Goal: Check status

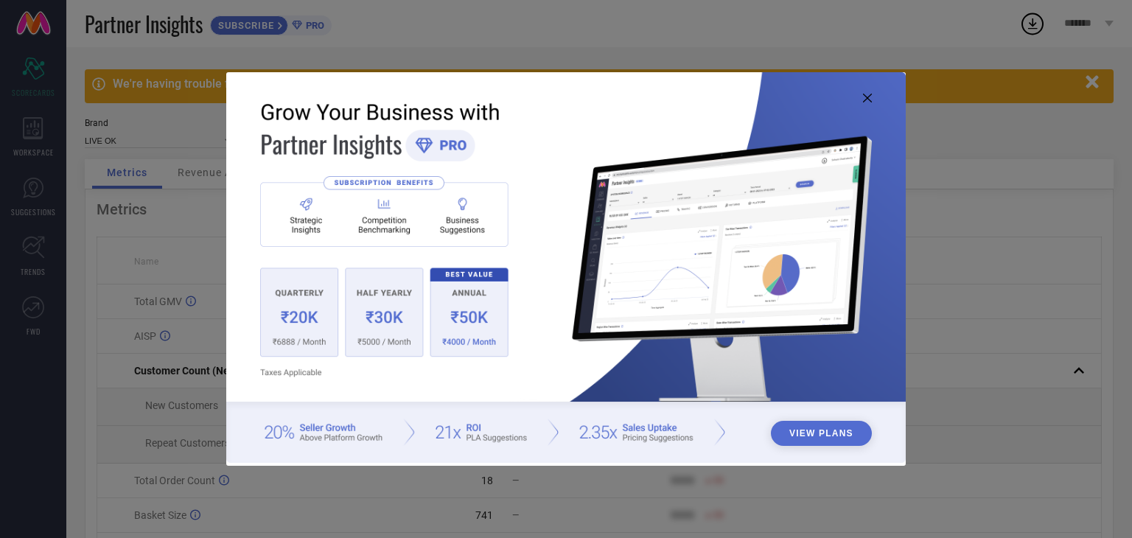
click at [870, 101] on icon at bounding box center [867, 98] width 9 height 9
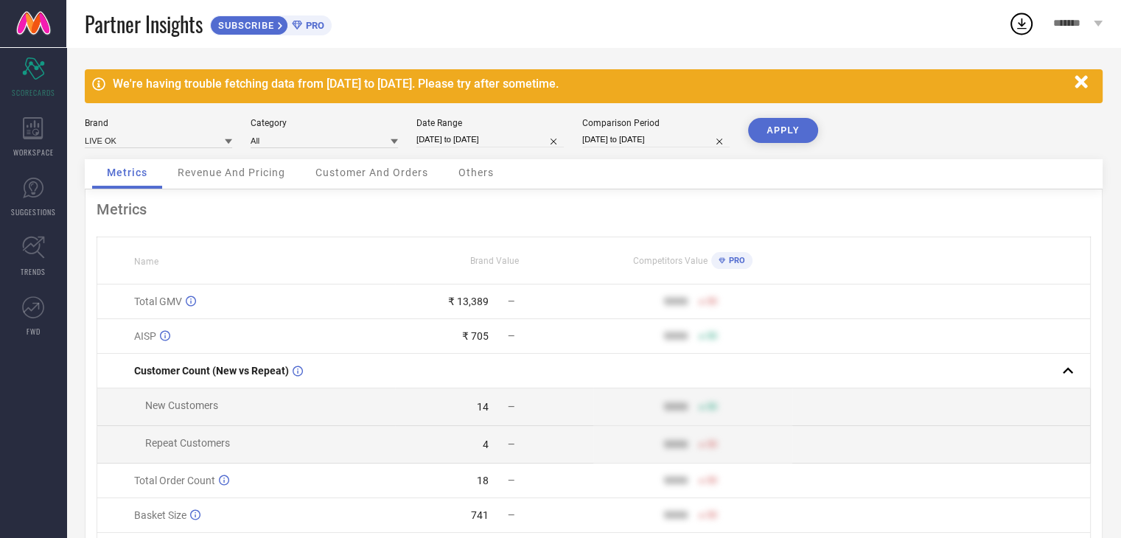
select select "7"
select select "2025"
select select "8"
select select "2025"
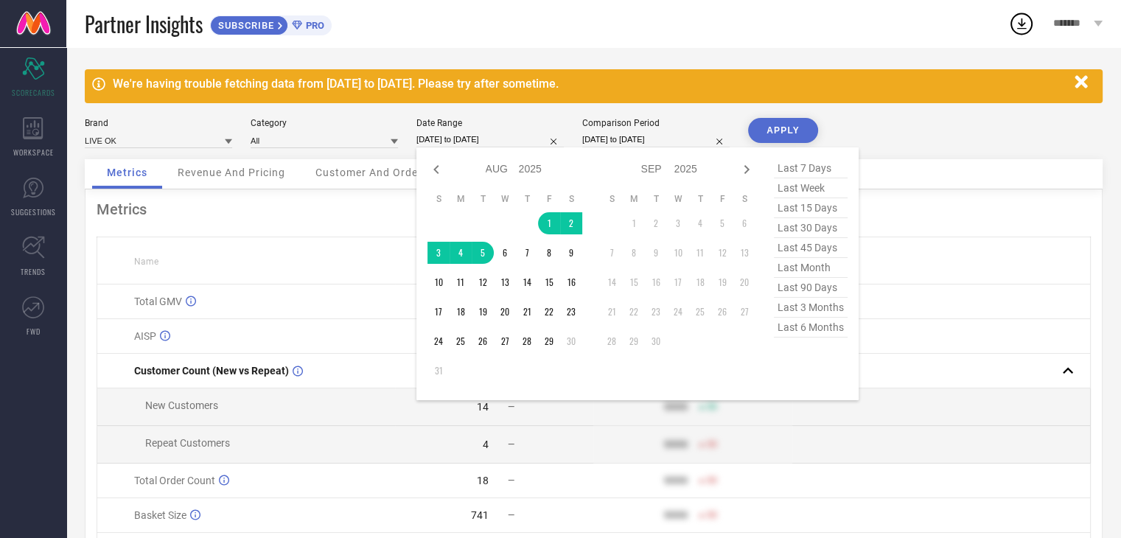
click at [444, 143] on input "[DATE] to [DATE]" at bounding box center [489, 139] width 147 height 15
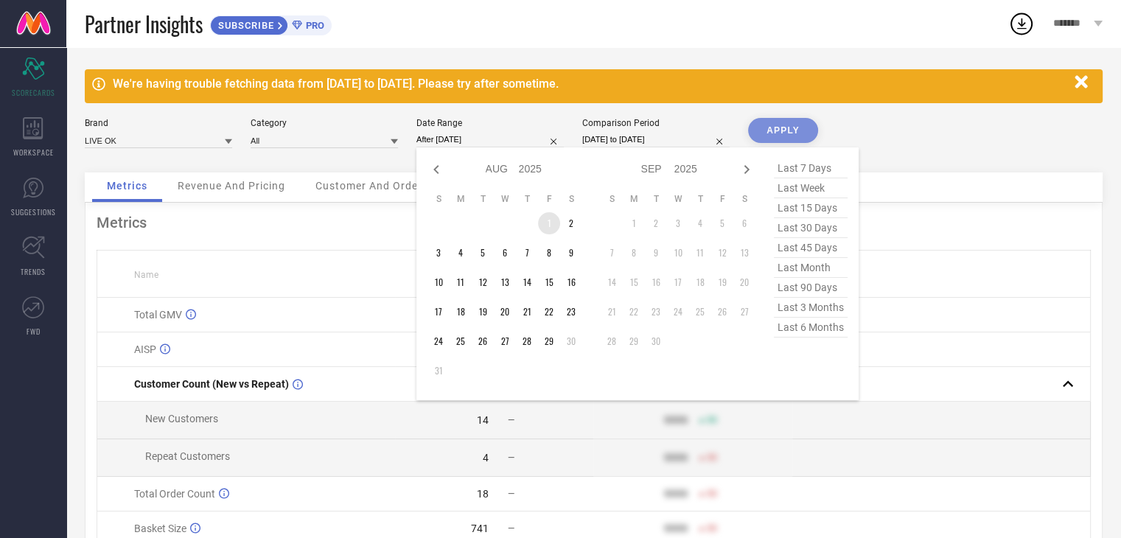
click at [542, 227] on td "1" at bounding box center [549, 223] width 22 height 22
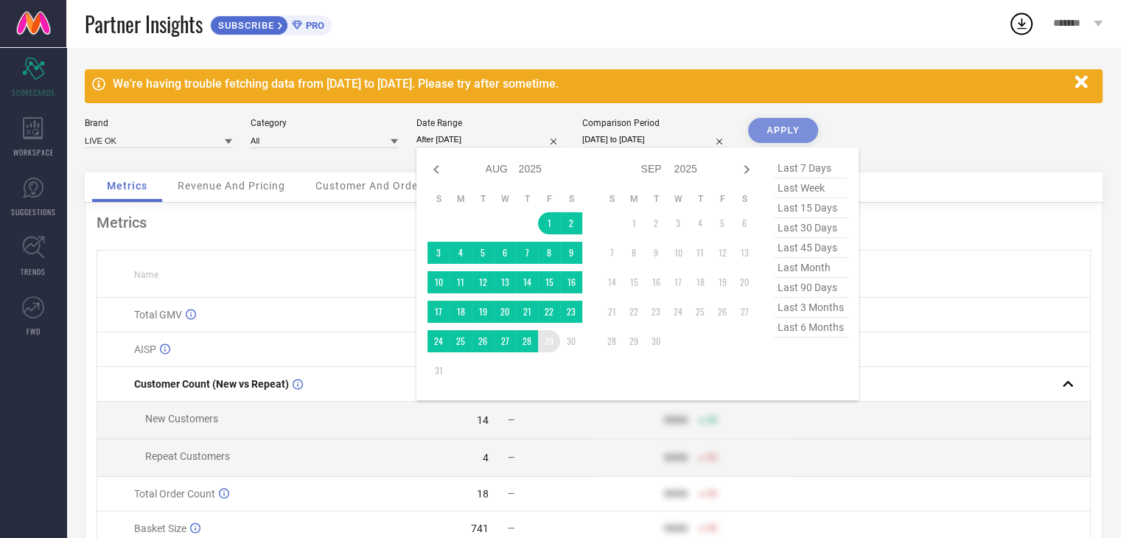
type input "[DATE] to [DATE]"
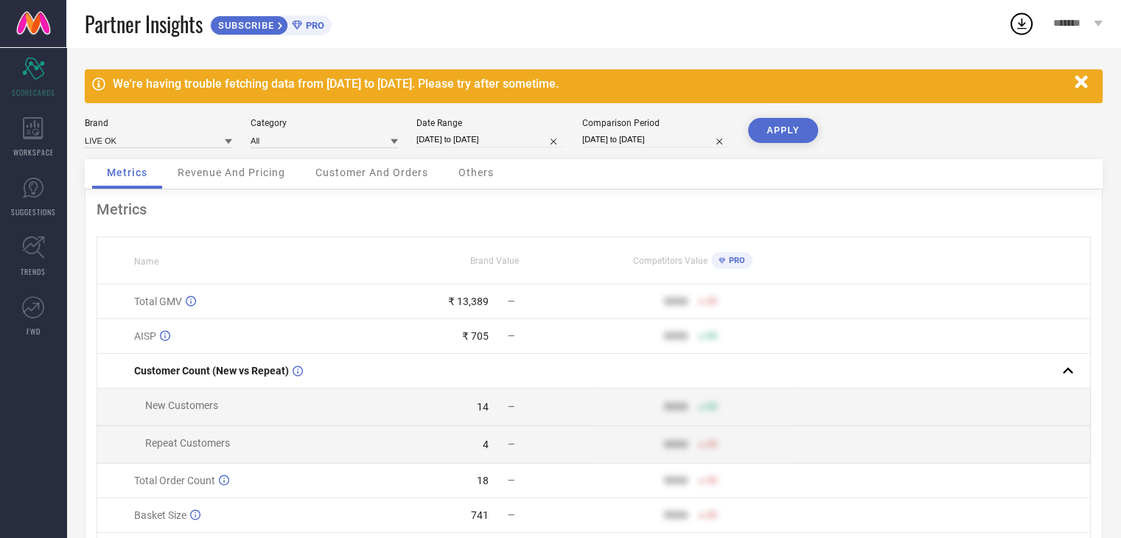
click at [802, 136] on button "APPLY" at bounding box center [783, 130] width 70 height 25
select select "7"
select select "2025"
select select "8"
select select "2025"
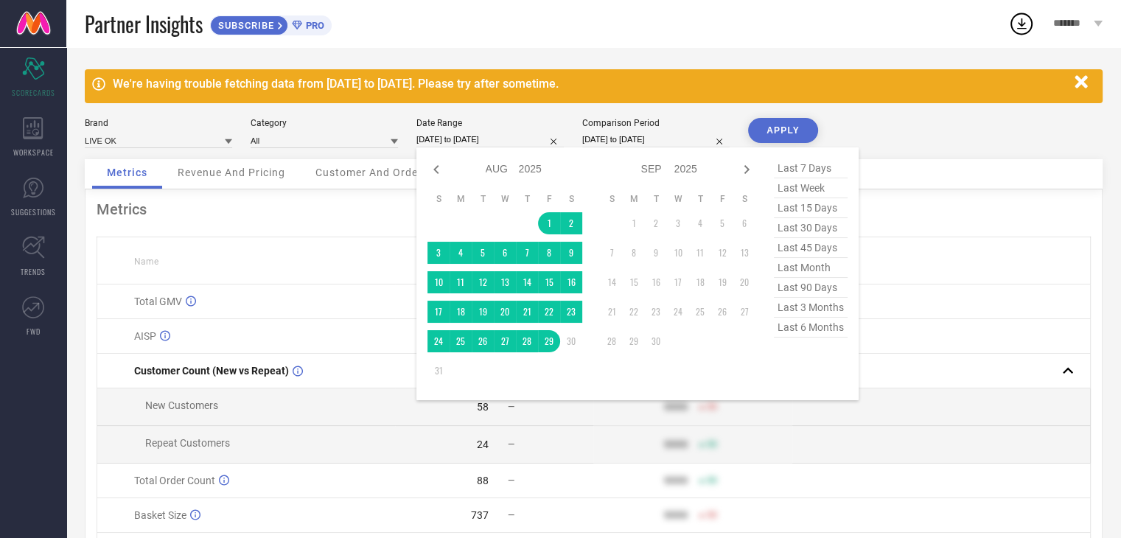
click at [504, 145] on input "[DATE] to [DATE]" at bounding box center [489, 139] width 147 height 15
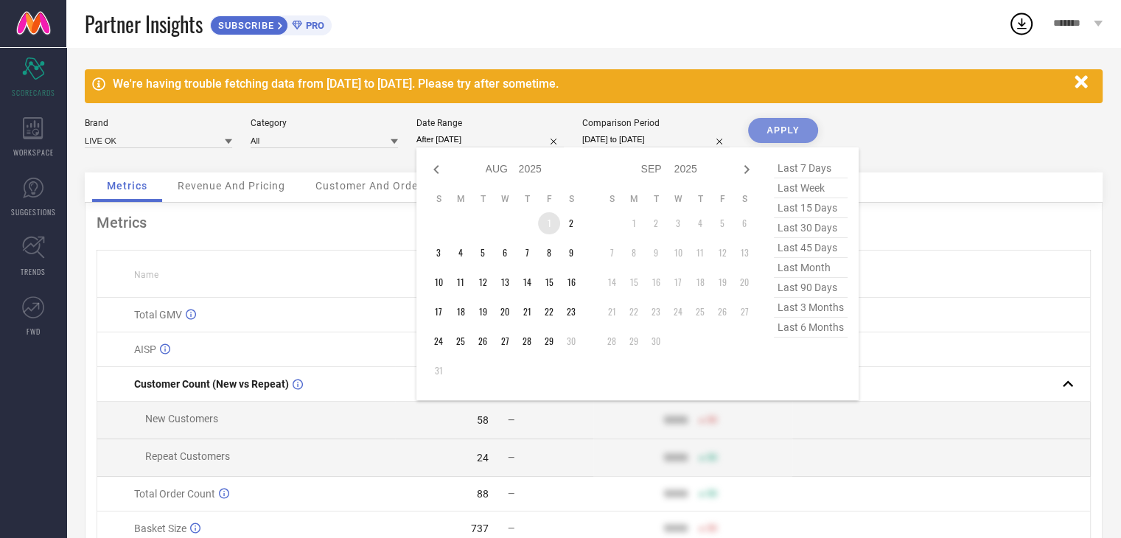
click at [547, 220] on td "1" at bounding box center [549, 223] width 22 height 22
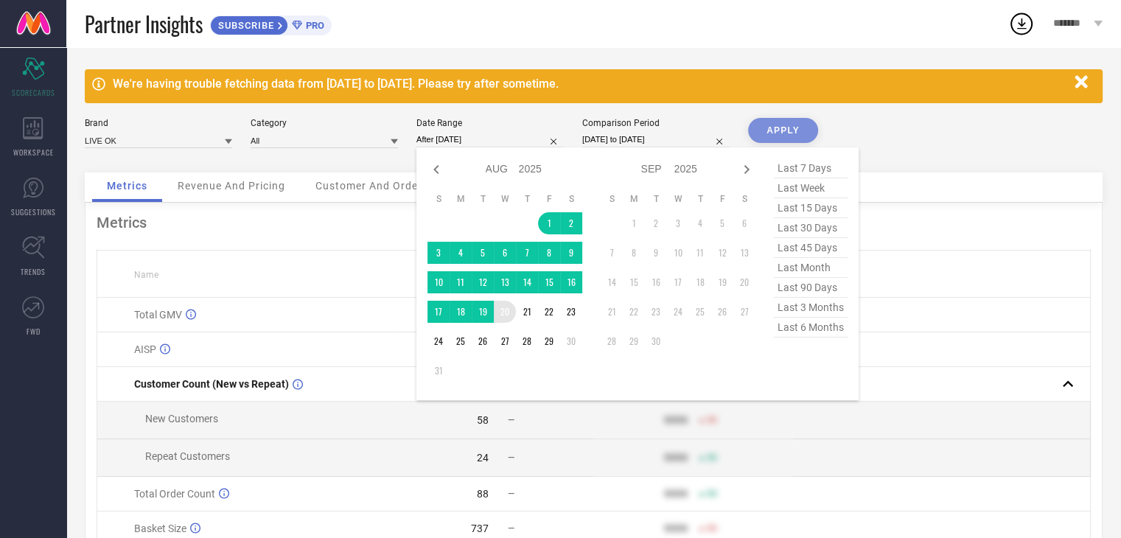
type input "[DATE] to [DATE]"
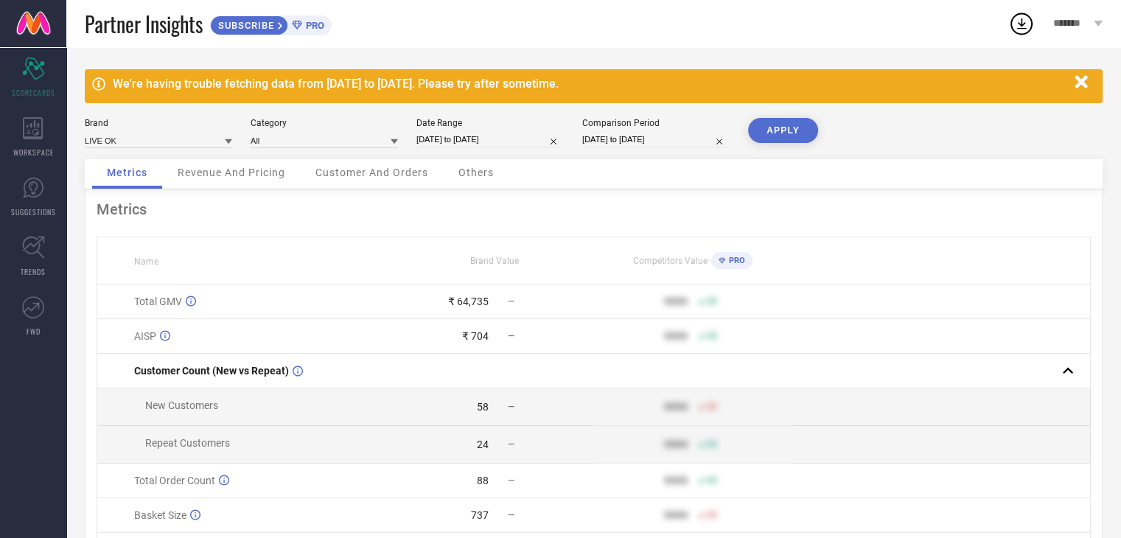
click at [777, 137] on button "APPLY" at bounding box center [783, 130] width 70 height 25
click at [475, 135] on input "[DATE] to [DATE]" at bounding box center [489, 139] width 147 height 15
select select "7"
select select "2025"
select select "8"
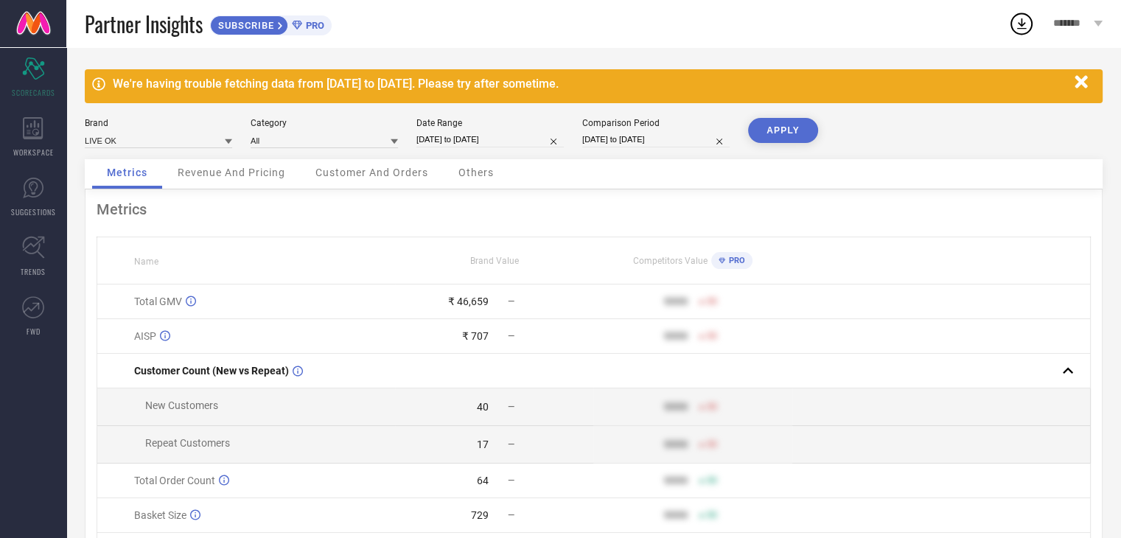
select select "2025"
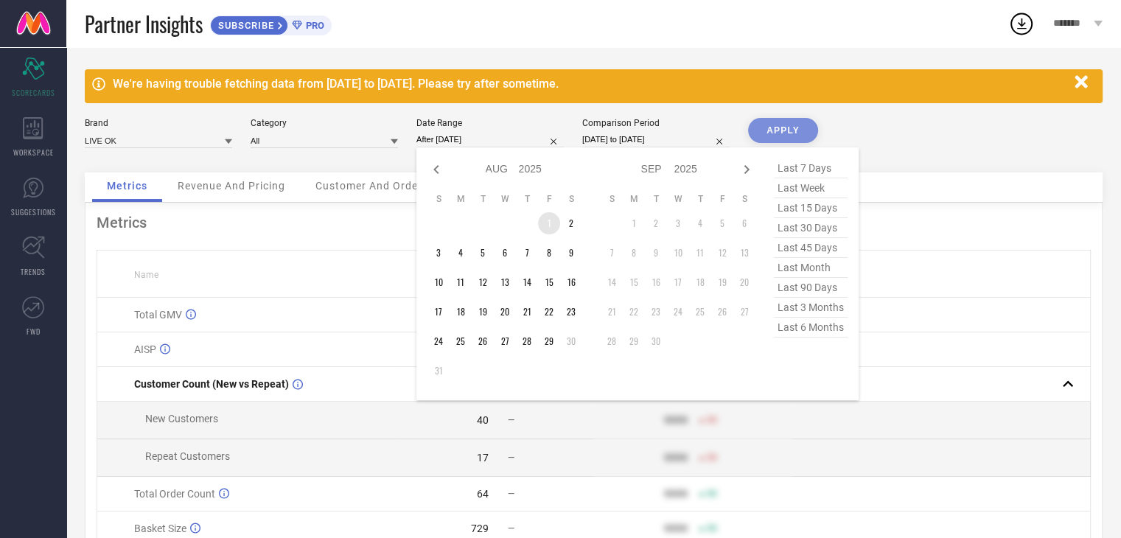
click at [545, 220] on td "1" at bounding box center [549, 223] width 22 height 22
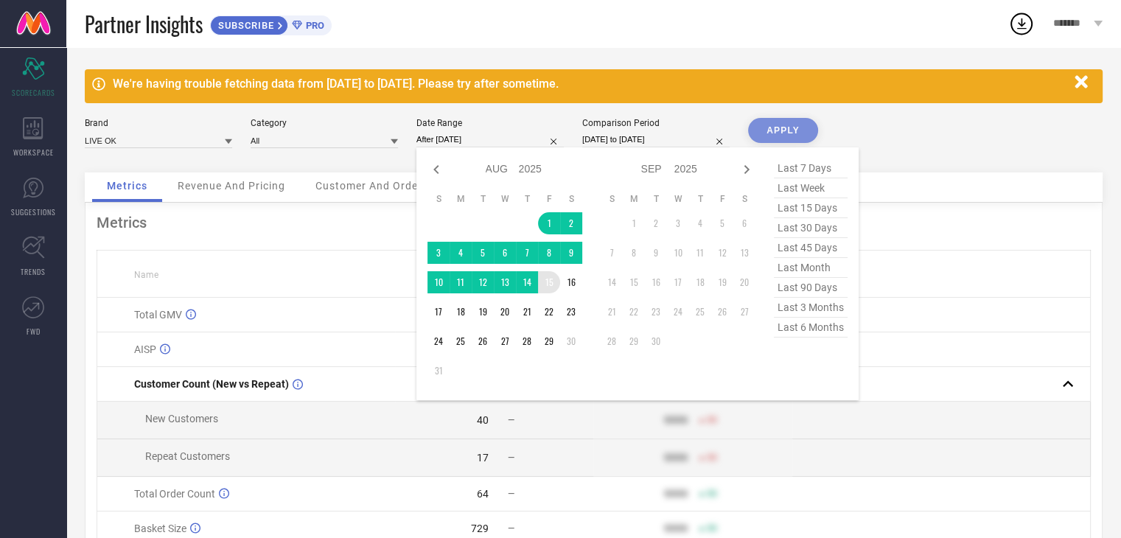
type input "[DATE] to [DATE]"
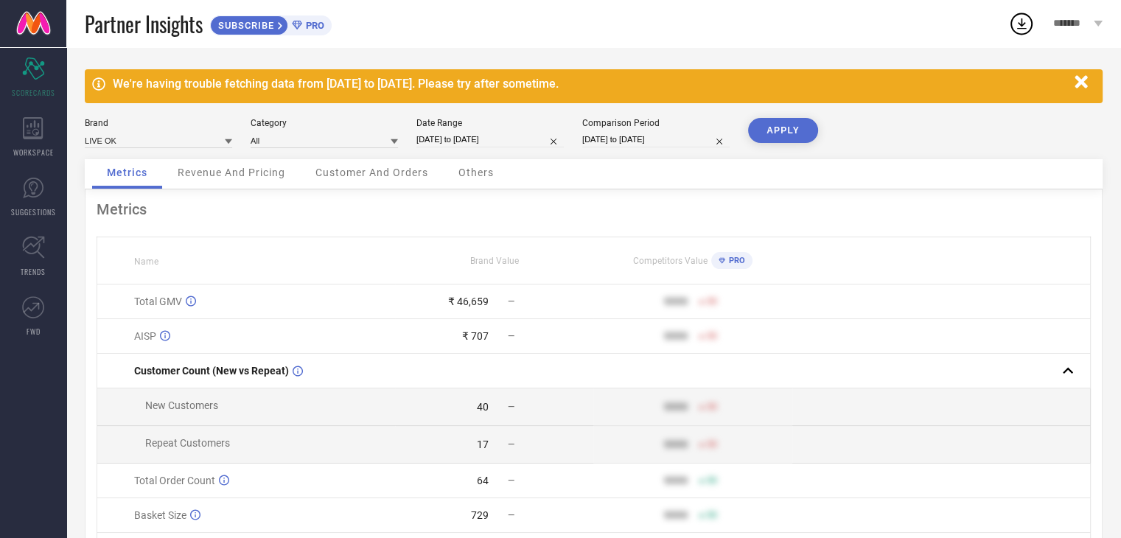
click at [795, 128] on button "APPLY" at bounding box center [783, 130] width 70 height 25
